Goal: Use online tool/utility: Utilize a website feature to perform a specific function

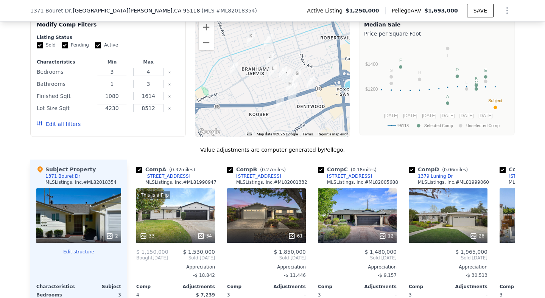
scroll to position [734, 0]
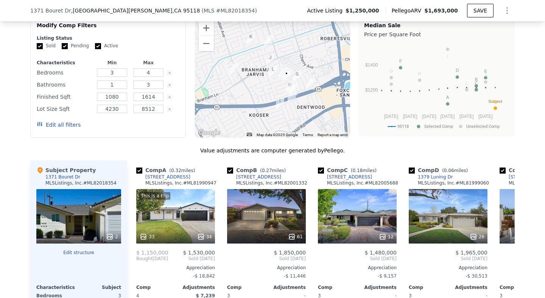
click at [69, 124] on button "Edit all filters" at bounding box center [59, 125] width 44 height 8
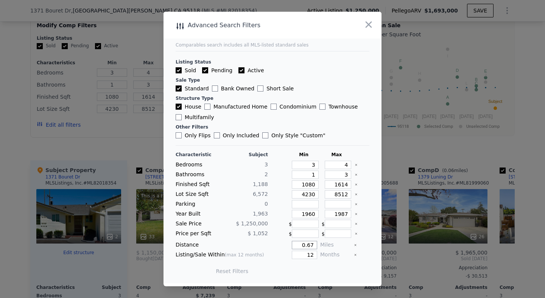
drag, startPoint x: 315, startPoint y: 247, endPoint x: 304, endPoint y: 247, distance: 10.6
click at [304, 247] on input "0.67" at bounding box center [304, 245] width 25 height 8
type input "0.5"
drag, startPoint x: 315, startPoint y: 255, endPoint x: 306, endPoint y: 255, distance: 9.8
click at [306, 255] on input "12" at bounding box center [304, 255] width 25 height 8
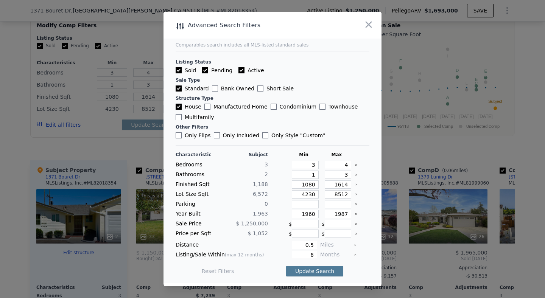
type input "6"
click at [318, 271] on button "Update Search" at bounding box center [314, 271] width 57 height 11
checkbox input "false"
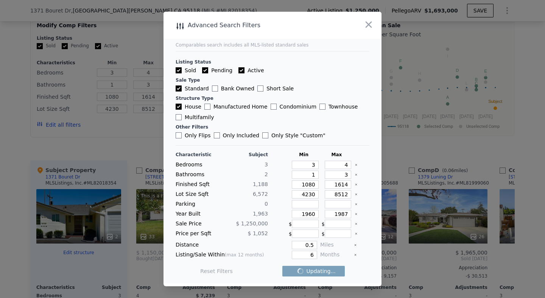
checkbox input "false"
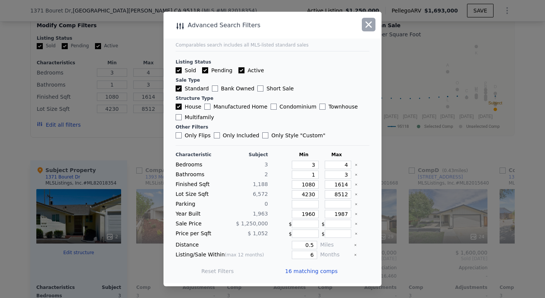
click at [368, 20] on icon "button" at bounding box center [369, 24] width 11 height 11
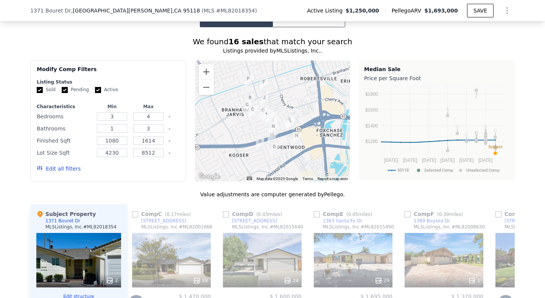
scroll to position [689, 0]
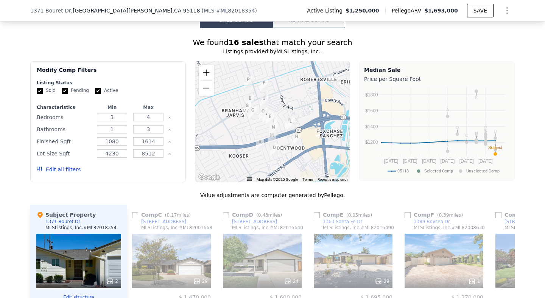
click at [203, 70] on button "Zoom in" at bounding box center [206, 72] width 15 height 15
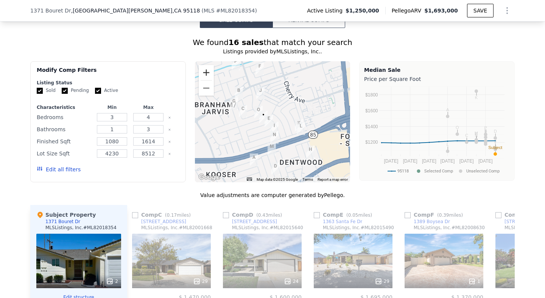
click at [203, 70] on button "Zoom in" at bounding box center [206, 72] width 15 height 15
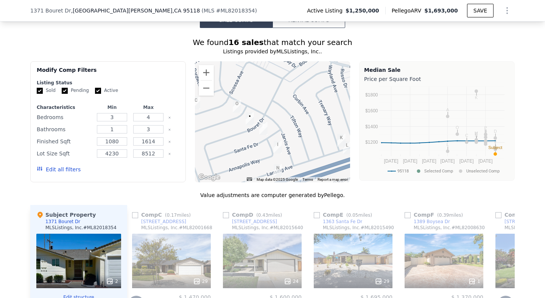
click at [343, 223] on div "1363 Santa Fe Dr" at bounding box center [342, 222] width 39 height 6
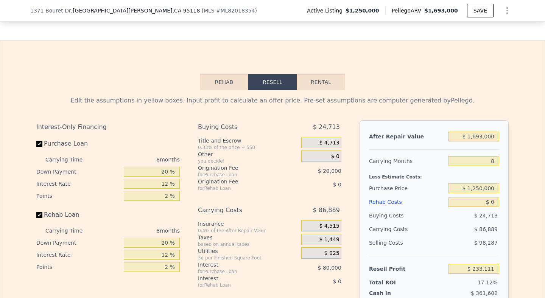
scroll to position [1146, 0]
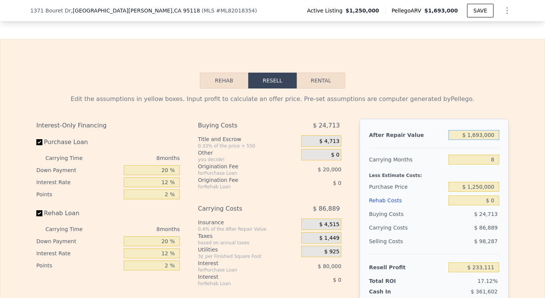
drag, startPoint x: 495, startPoint y: 134, endPoint x: 481, endPoint y: 134, distance: 13.6
click at [479, 134] on input "$ 1,693,000" at bounding box center [474, 135] width 51 height 10
drag, startPoint x: 496, startPoint y: 161, endPoint x: 487, endPoint y: 161, distance: 9.1
click at [479, 161] on input "8" at bounding box center [474, 160] width 51 height 10
type input "10"
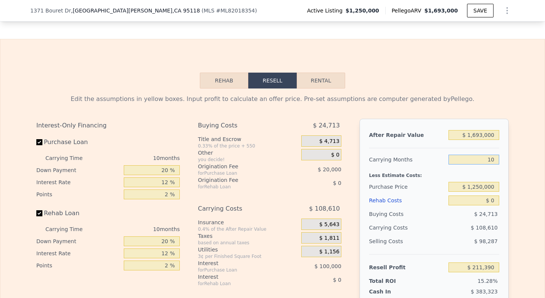
type input "$ 211,390"
type input "10"
click at [479, 197] on input "$ 0" at bounding box center [474, 201] width 51 height 10
drag, startPoint x: 495, startPoint y: 200, endPoint x: 483, endPoint y: 200, distance: 12.5
click at [479, 200] on input "$ 0" at bounding box center [474, 201] width 51 height 10
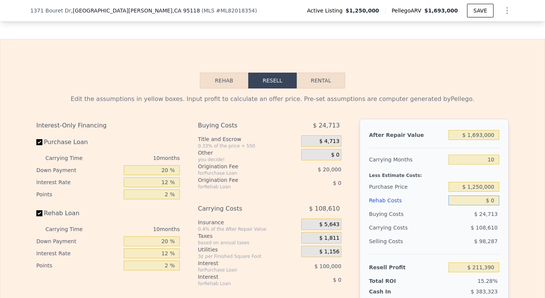
type input "$ 3"
type input "$ 211,387"
type input "$ 35"
type input "$ 211,354"
type input "$ 350"
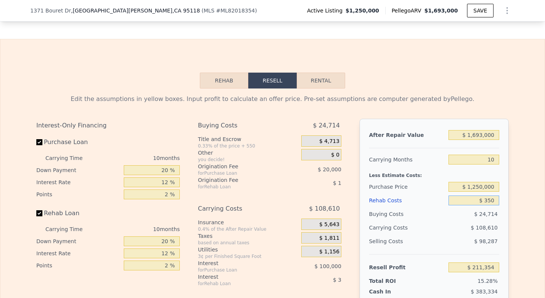
type input "$ 211,004"
type input "$ 3,500"
type input "$ 207,554"
type input "$ 35,000"
type input "$ 173,030"
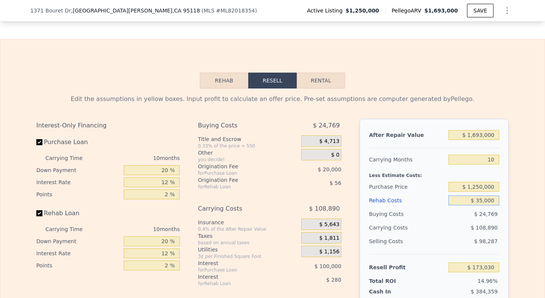
type input "$ 350,000"
type input "-$ 172,210"
type input "$ 350,000"
click at [479, 177] on div "After Repair Value $ 1,693,000 Carrying Months 10 Less Estimate Costs: Purchase…" at bounding box center [434, 224] width 149 height 211
drag, startPoint x: 171, startPoint y: 167, endPoint x: 159, endPoint y: 167, distance: 12.5
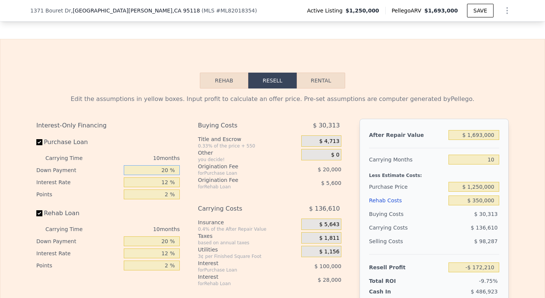
click at [159, 167] on input "20 %" at bounding box center [152, 170] width 56 height 10
type input "10 %"
type input "-$ 187,210"
type input "10 %"
drag, startPoint x: 170, startPoint y: 184, endPoint x: 160, endPoint y: 184, distance: 10.2
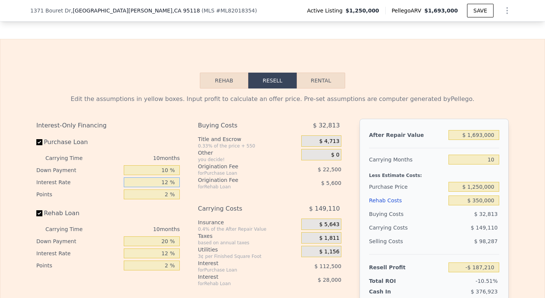
click at [160, 184] on input "12 %" at bounding box center [152, 183] width 56 height 10
type input "1 %"
type input "-$ 84,090"
type input "10 %"
type input "-$ 168,460"
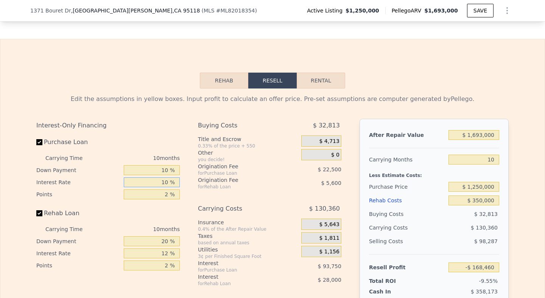
type input "10 %"
drag, startPoint x: 169, startPoint y: 193, endPoint x: 153, endPoint y: 193, distance: 16.7
click at [153, 193] on input "2 %" at bounding box center [152, 195] width 56 height 10
type input "12 %"
type input "-$ 280,960"
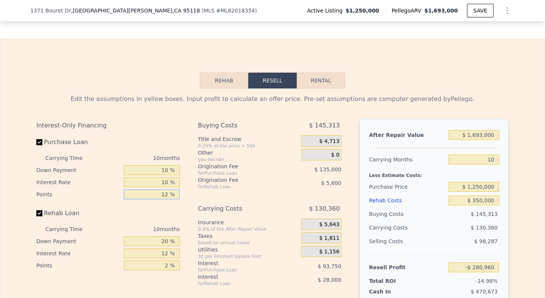
drag, startPoint x: 169, startPoint y: 194, endPoint x: 158, endPoint y: 194, distance: 11.4
click at [158, 194] on input "12 %" at bounding box center [152, 195] width 56 height 10
type input "1 %"
type input "-$ 157,210"
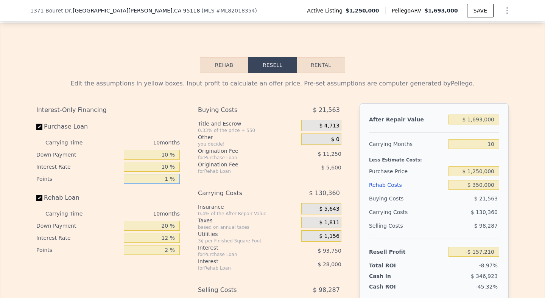
type input "1 %"
drag, startPoint x: 171, startPoint y: 226, endPoint x: 159, endPoint y: 226, distance: 12.5
click at [159, 226] on input "20 %" at bounding box center [152, 226] width 56 height 10
type input "0 %"
type input "-$ 165,610"
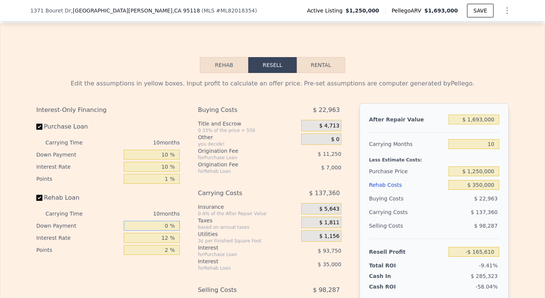
type input "0 %"
drag, startPoint x: 167, startPoint y: 237, endPoint x: 158, endPoint y: 237, distance: 9.5
click at [158, 237] on input "12 %" at bounding box center [152, 238] width 56 height 10
type input "1 %"
type input "-$ 133,530"
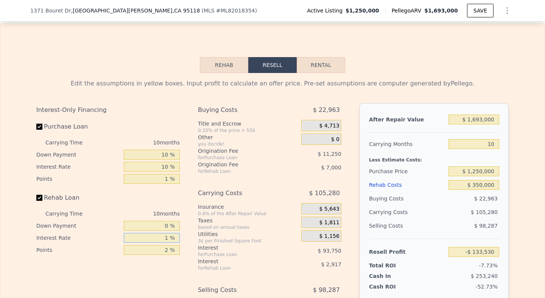
type input "10 %"
type input "-$ 159,780"
type input "10 %"
drag, startPoint x: 169, startPoint y: 248, endPoint x: 159, endPoint y: 248, distance: 9.1
click at [159, 248] on input "2 %" at bounding box center [152, 250] width 56 height 10
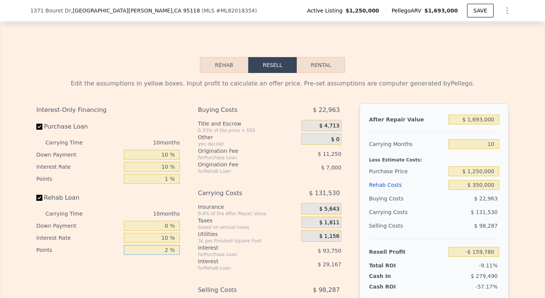
type input "0 %"
type input "-$ 152,780"
type input "0 %"
click at [350, 225] on div "Interest-Only Financing Purchase Loan Carrying Time 10 months Down Payment 10 %…" at bounding box center [272, 228] width 473 height 251
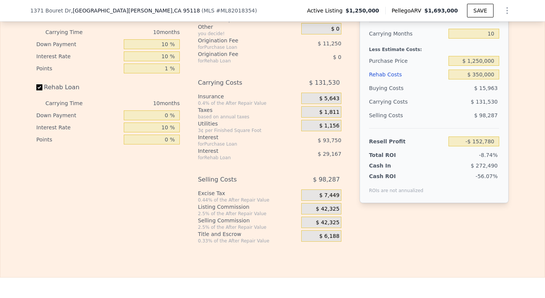
scroll to position [1269, 0]
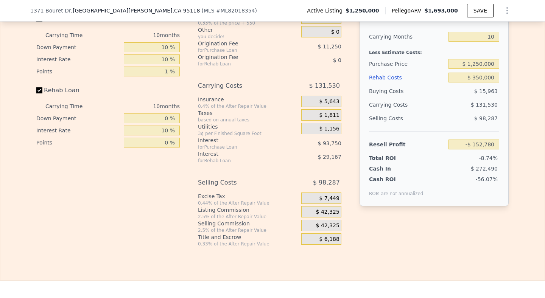
click at [332, 211] on span "$ 42,325" at bounding box center [327, 212] width 23 height 7
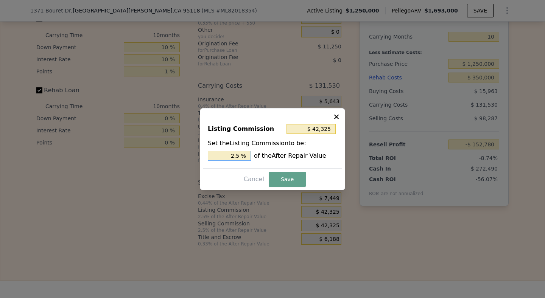
drag, startPoint x: 244, startPoint y: 155, endPoint x: 225, endPoint y: 154, distance: 19.7
click at [225, 154] on input "2.5 %" at bounding box center [229, 156] width 43 height 10
type input "$ 16,930"
type input "1.0 %"
click at [282, 180] on button "Save" at bounding box center [287, 179] width 37 height 15
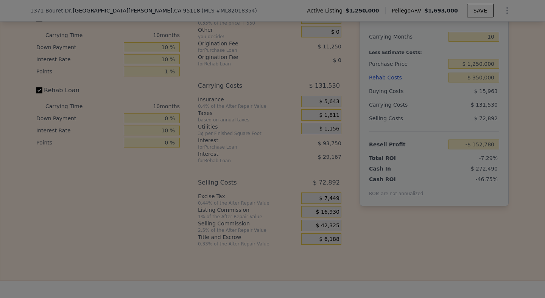
type input "-$ 127,385"
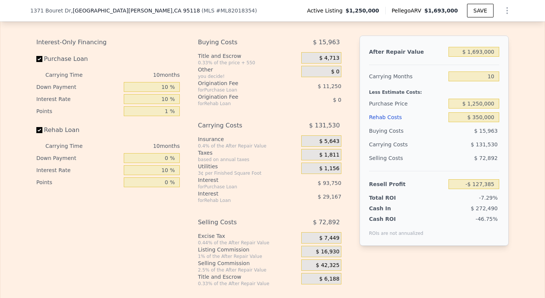
scroll to position [1229, 0]
drag, startPoint x: 483, startPoint y: 52, endPoint x: 470, endPoint y: 52, distance: 12.9
click at [470, 52] on input "$ 1,693,000" at bounding box center [474, 52] width 51 height 10
type input "$ 8,000"
type input "-$ 1,734,769"
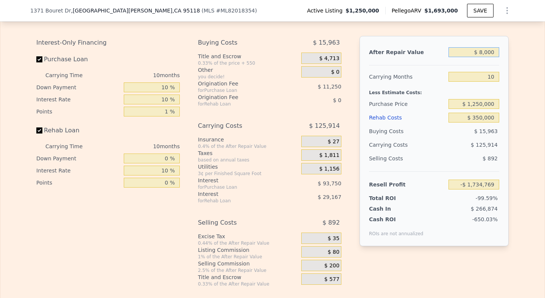
type input "$ 000"
type input "-$ 1,742,400"
type input "$ 1,000"
type input "-$ 1,741,445"
type input "$ 18,000"
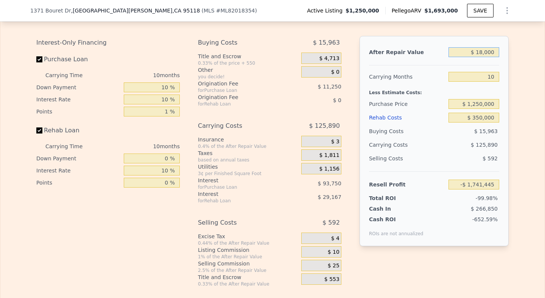
type input "-$ 1,725,229"
type input "$ 180,000"
type input "-$ 1,570,691"
type input "$ 1,800,000"
type input "-$ 25,314"
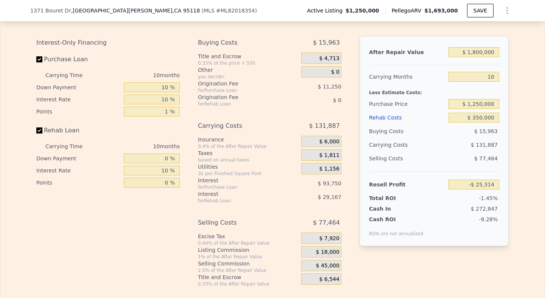
click at [479, 97] on div "Edit the assumptions in yellow boxes. Input profit to calculate an offer price.…" at bounding box center [272, 147] width 485 height 282
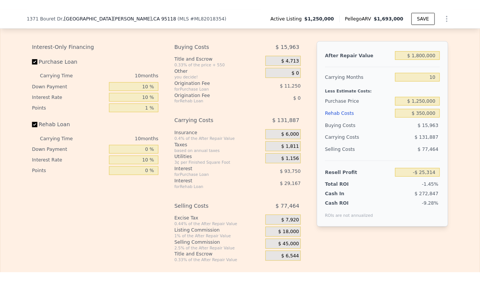
scroll to position [1228, 0]
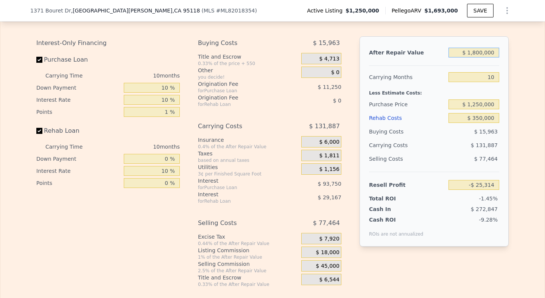
click at [479, 52] on input "$ 1,800,000" at bounding box center [474, 53] width 51 height 10
type input "$ 180,000"
type input "-$ 1,570,691"
type input "$ 1,850,000"
type input "$ 22,382"
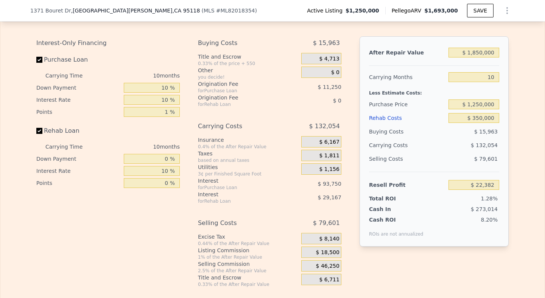
click at [479, 110] on div "Edit the assumptions in yellow boxes. Input profit to calculate an offer price.…" at bounding box center [272, 147] width 545 height 282
drag, startPoint x: 496, startPoint y: 52, endPoint x: 474, endPoint y: 52, distance: 21.6
click at [474, 52] on input "$ 1,850,000" at bounding box center [474, 53] width 51 height 10
type input "$ 15"
type input "-$ 1,742,385"
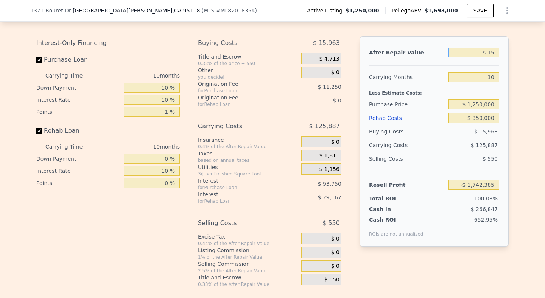
type input "$ 150"
type input "-$ 1,742,257"
type input "$ 1,500"
type input "-$ 1,740,970"
type input "$ 15,000"
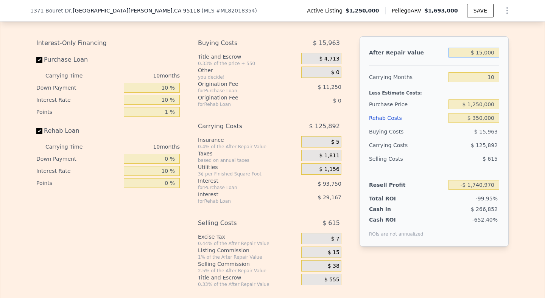
type input "-$ 1,728,091"
type input "$ 150,000"
type input "-$ 1,599,310"
type input "$ 150,000"
click at [479, 105] on input "$ 1,250,000" at bounding box center [474, 105] width 51 height 10
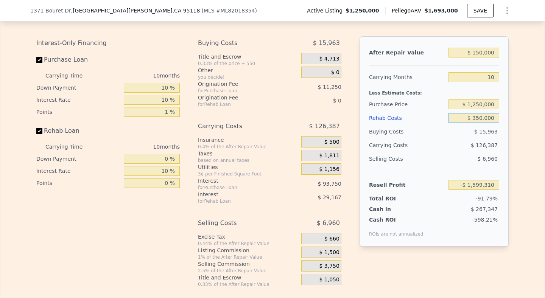
drag, startPoint x: 497, startPoint y: 116, endPoint x: 473, endPoint y: 116, distance: 23.5
click at [473, 116] on input "$ 350,000" at bounding box center [474, 118] width 51 height 10
type input "$ 7"
type input "-$ 1,220,147"
type input "$ 75"
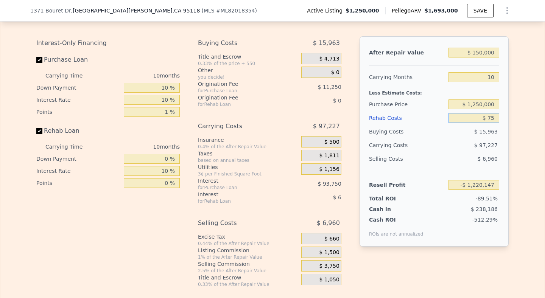
type input "-$ 1,220,225"
type input "$ 750"
type input "-$ 1,220,950"
type input "$ 7,500"
type input "-$ 1,228,270"
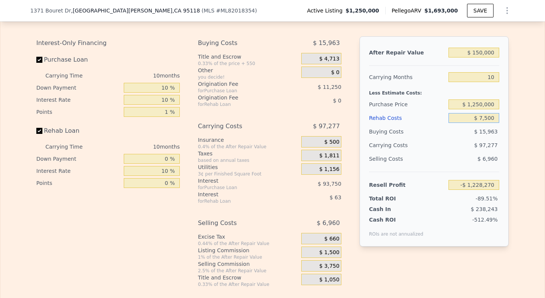
type input "$ 75,000"
type input "-$ 1,301,390"
type input "$ 75,000"
click at [479, 146] on div "Edit the assumptions in yellow boxes. Input profit to calculate an offer price.…" at bounding box center [272, 147] width 545 height 282
drag, startPoint x: 495, startPoint y: 76, endPoint x: 489, endPoint y: 76, distance: 6.4
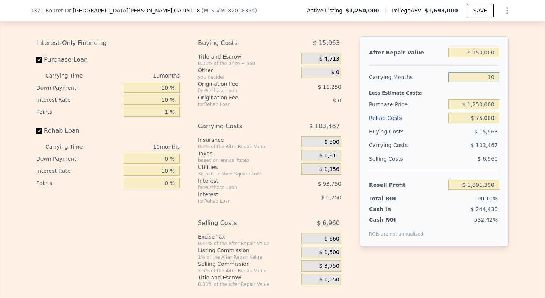
click at [479, 76] on input "10" at bounding box center [474, 77] width 51 height 10
type input "5"
type input "-$ 1,249,656"
type input "5"
click at [479, 122] on div "Edit the assumptions in yellow boxes. Input profit to calculate an offer price.…" at bounding box center [272, 147] width 485 height 282
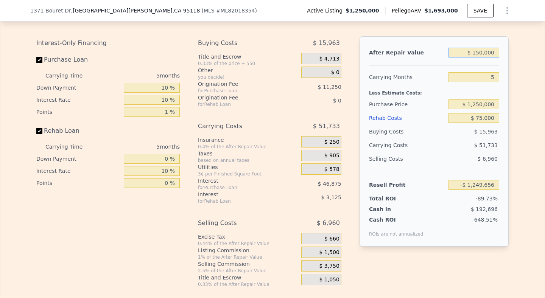
click at [479, 54] on input "$ 150,000" at bounding box center [474, 53] width 51 height 10
type input "$ 1,500,000"
type input "$ 40,409"
type input "$ 1,500,000"
click at [479, 145] on div "Edit the assumptions in yellow boxes. Input profit to calculate an offer price.…" at bounding box center [272, 147] width 545 height 282
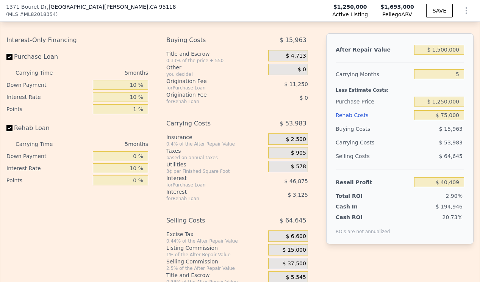
scroll to position [1225, 0]
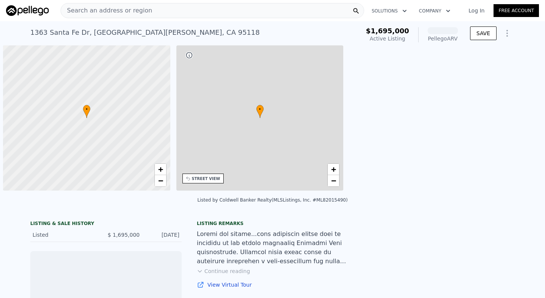
scroll to position [0, 3]
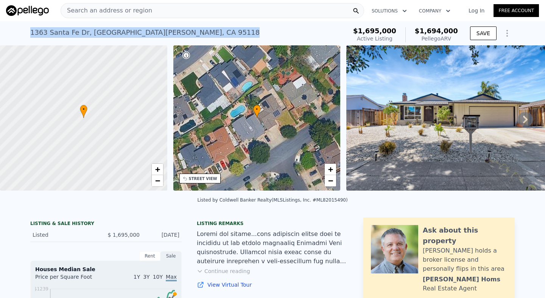
drag, startPoint x: 153, startPoint y: 34, endPoint x: 28, endPoint y: 30, distance: 124.3
click at [28, 30] on div "[STREET_ADDRESS] Active at $1.695m (~ARV $1.694m ) $1,695,000 Active Listing $1…" at bounding box center [272, 33] width 545 height 24
copy div "[STREET_ADDRESS]"
